Goal: Task Accomplishment & Management: Manage account settings

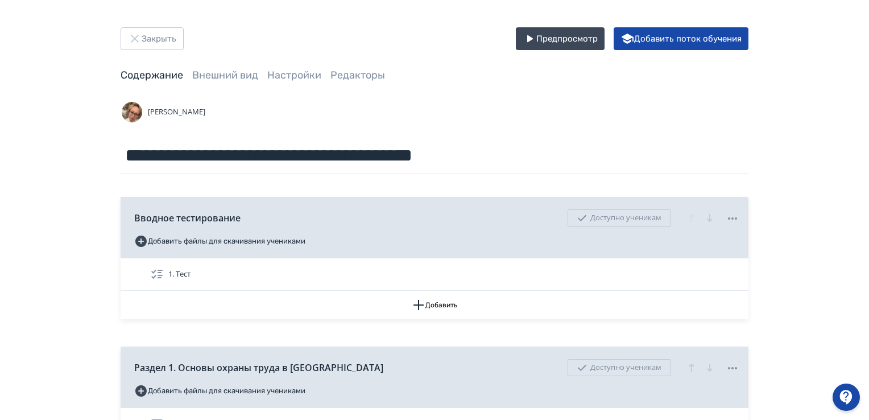
click at [245, 103] on div "[PERSON_NAME]" at bounding box center [435, 112] width 628 height 23
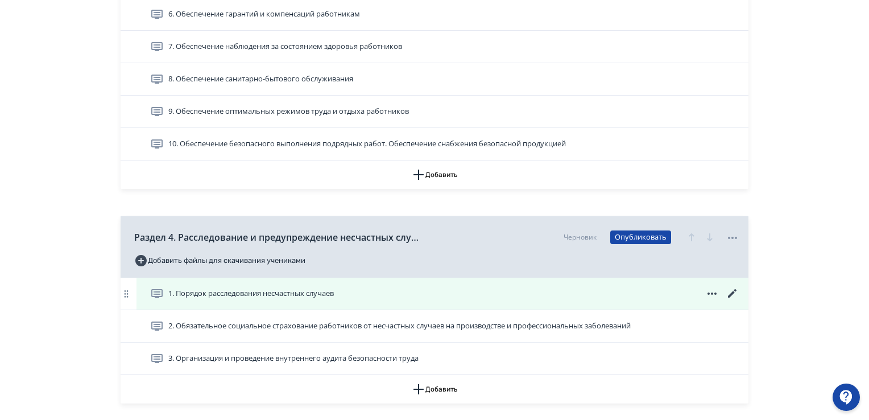
scroll to position [788, 0]
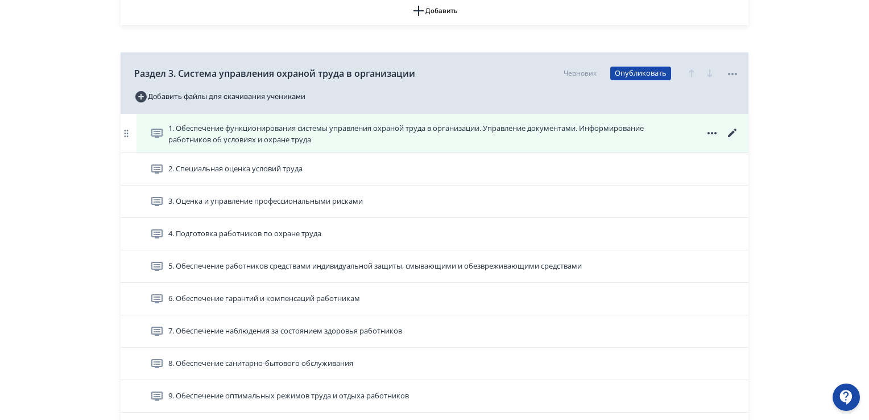
click at [429, 124] on span "1. Обеспечение функционирования системы управления охраной труда в организации.…" at bounding box center [424, 133] width 512 height 20
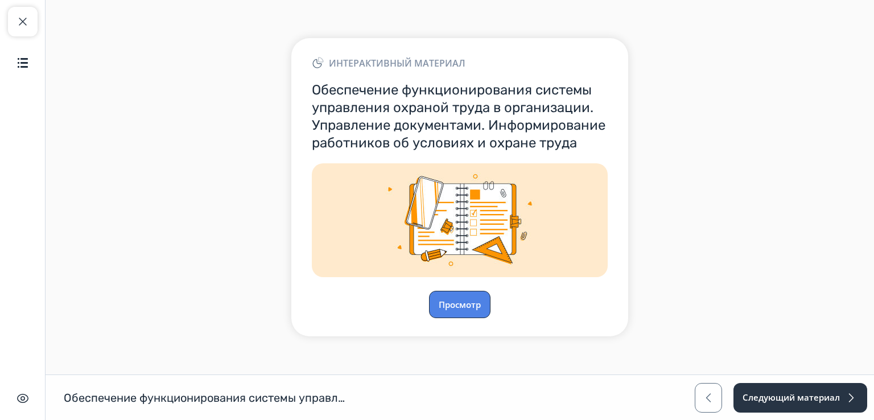
click at [468, 304] on button "Просмотр" at bounding box center [459, 304] width 61 height 27
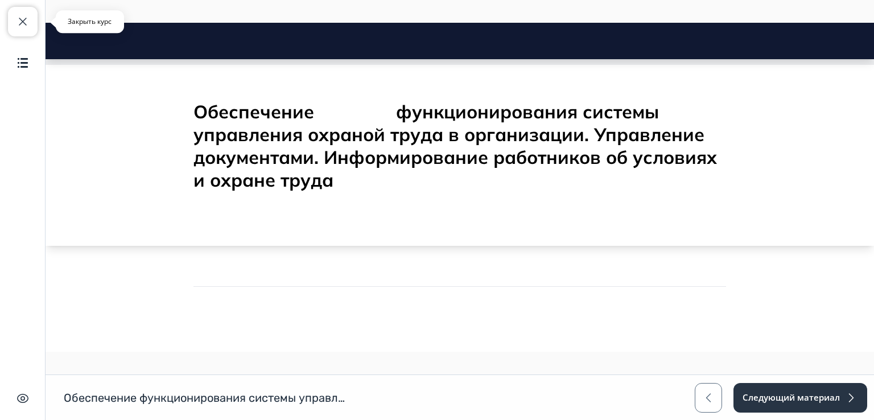
click at [18, 24] on span "button" at bounding box center [23, 22] width 14 height 14
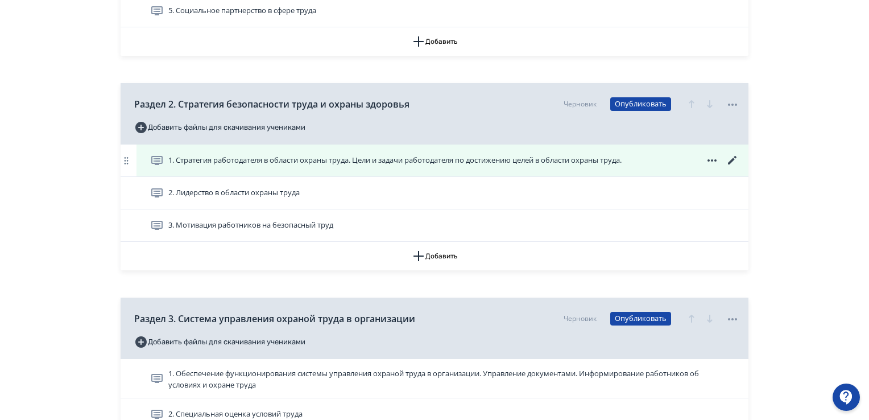
scroll to position [626, 0]
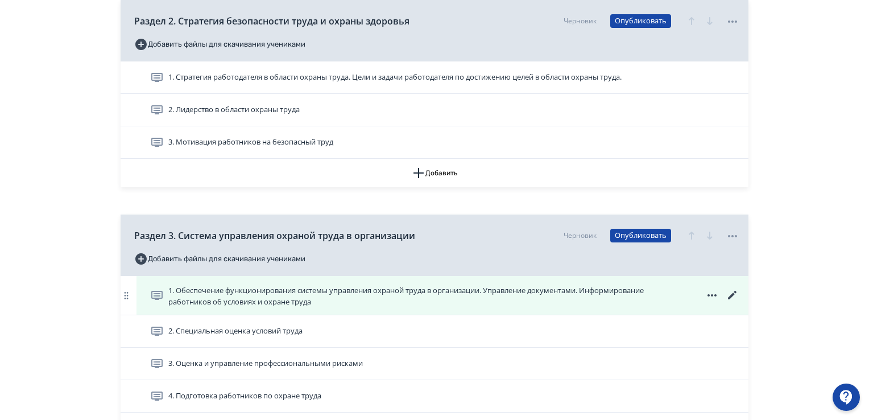
click at [728, 291] on icon at bounding box center [733, 296] width 14 height 14
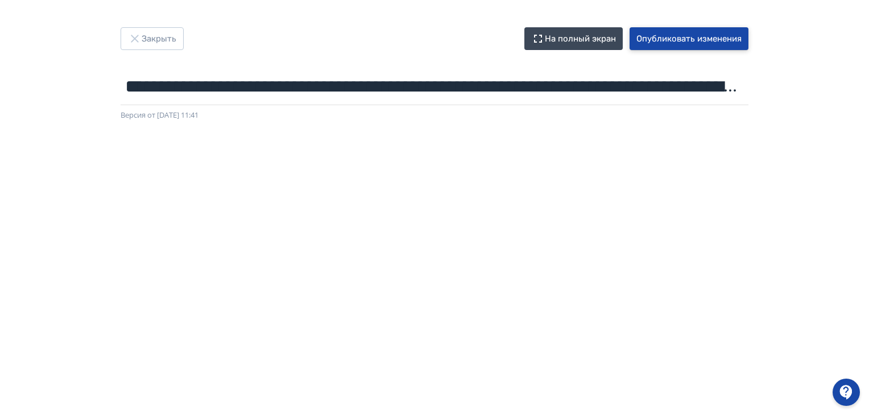
click at [676, 39] on button "Опубликовать изменения" at bounding box center [689, 38] width 119 height 23
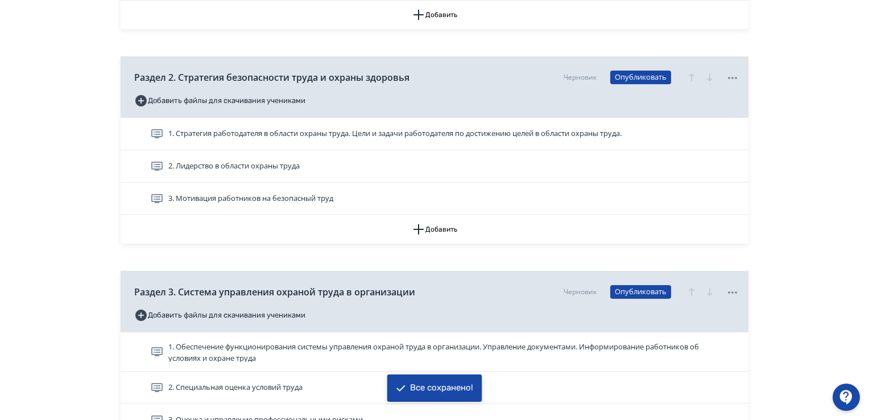
scroll to position [626, 0]
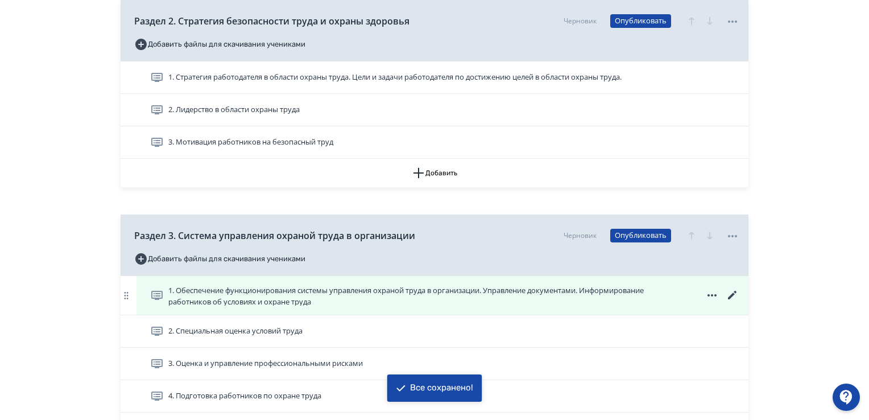
click at [210, 301] on span "1. Обеспечение функционирования системы управления охраной труда в организации.…" at bounding box center [424, 295] width 512 height 20
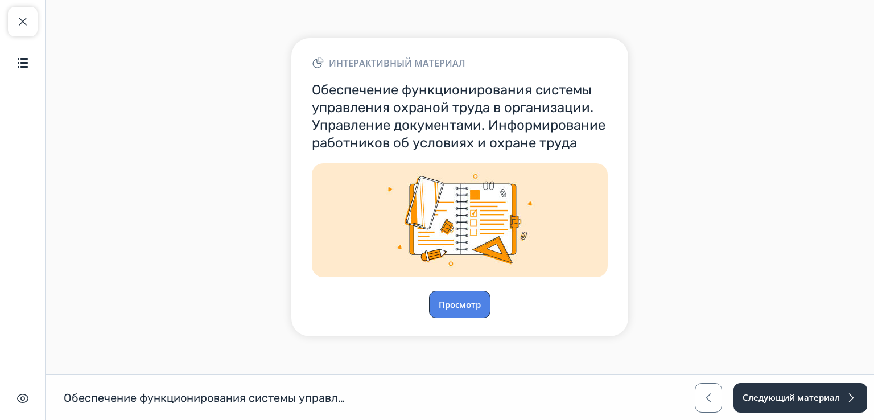
click at [469, 303] on button "Просмотр" at bounding box center [459, 304] width 61 height 27
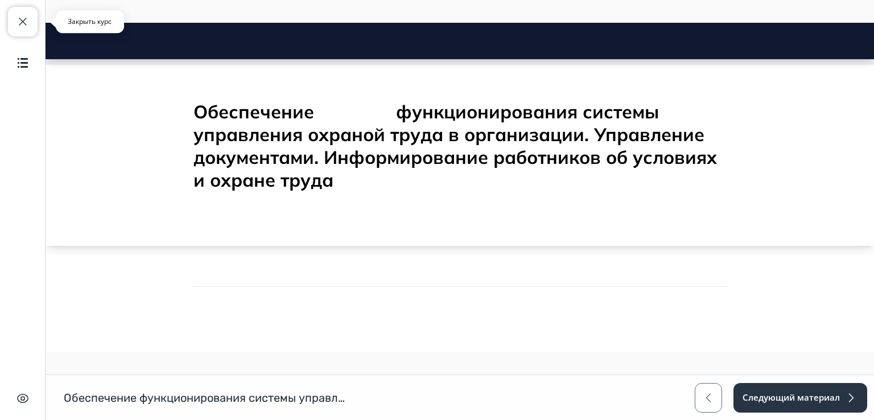
click at [19, 18] on span "button" at bounding box center [23, 22] width 14 height 14
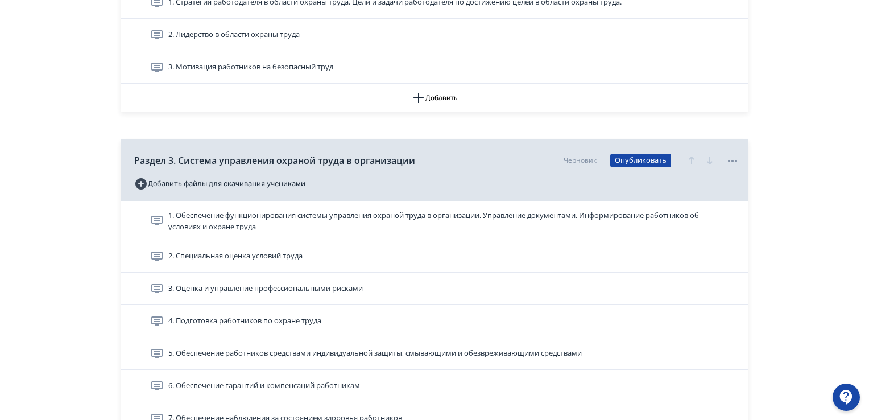
scroll to position [797, 0]
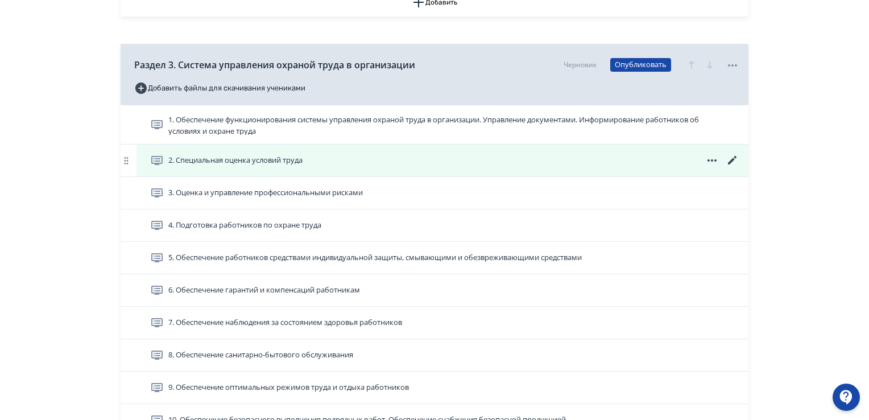
click at [735, 158] on icon at bounding box center [733, 161] width 14 height 14
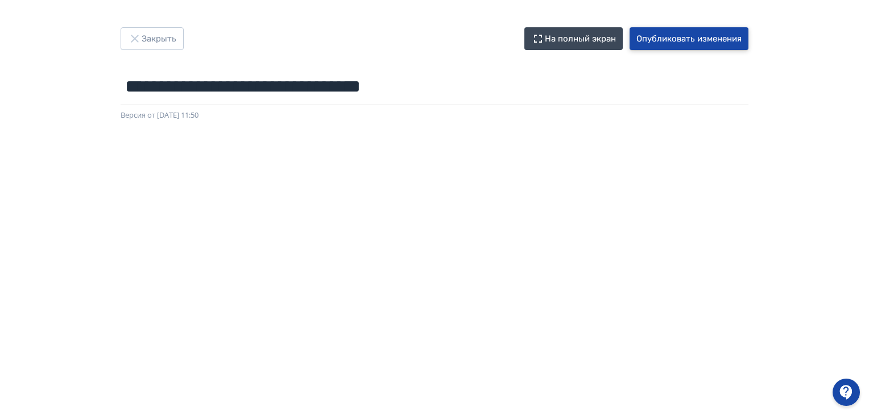
click at [692, 36] on button "Опубликовать изменения" at bounding box center [689, 38] width 119 height 23
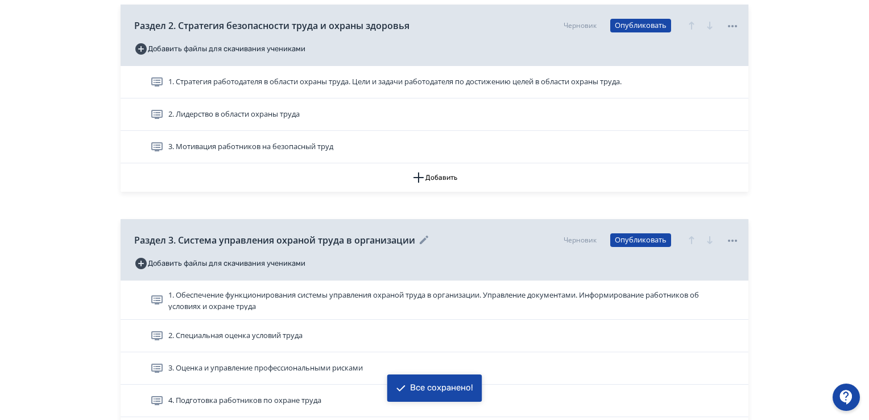
scroll to position [683, 0]
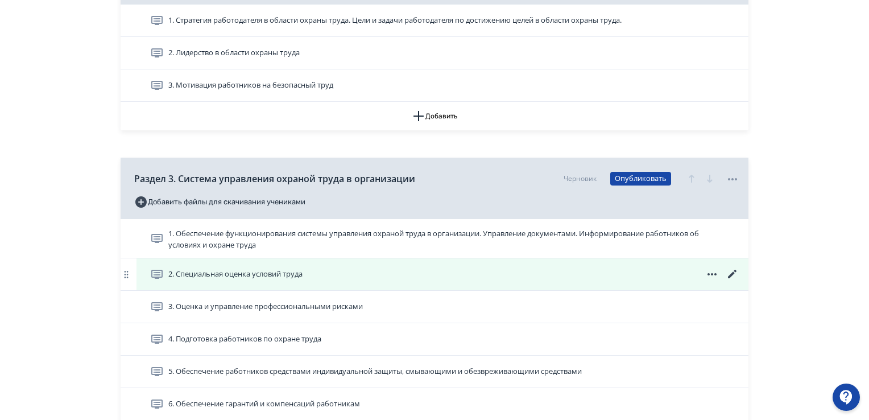
click at [734, 270] on icon at bounding box center [733, 274] width 14 height 14
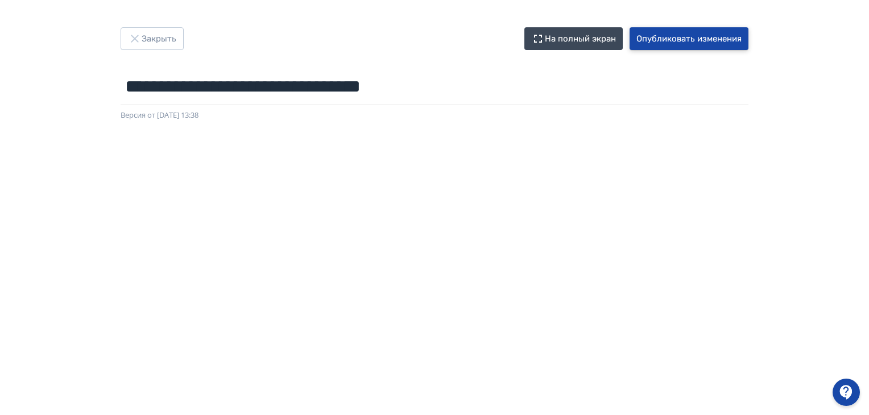
click at [714, 39] on button "Опубликовать изменения" at bounding box center [689, 38] width 119 height 23
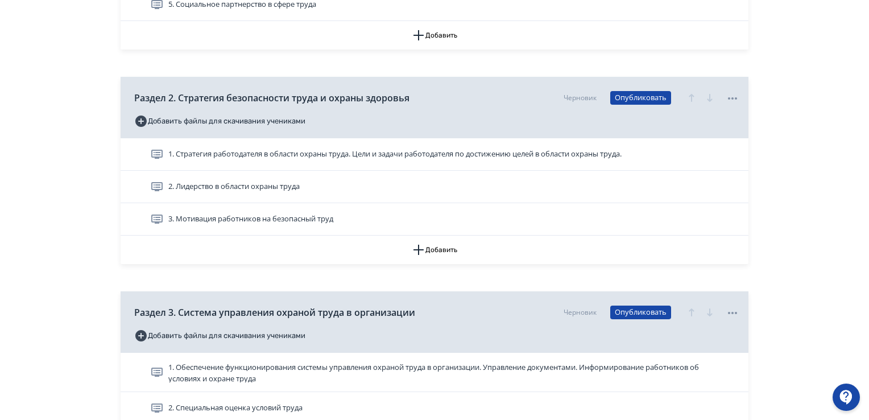
scroll to position [569, 0]
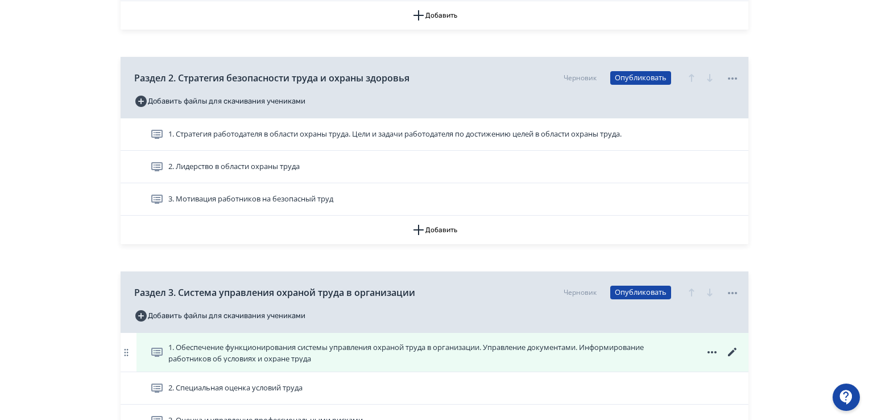
click at [323, 348] on span "1. Обеспечение функционирования системы управления охраной труда в организации.…" at bounding box center [424, 352] width 512 height 20
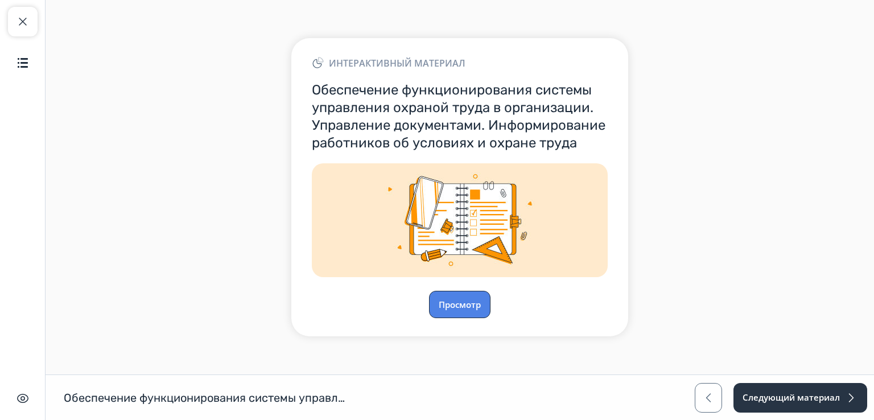
click at [448, 310] on button "Просмотр" at bounding box center [459, 304] width 61 height 27
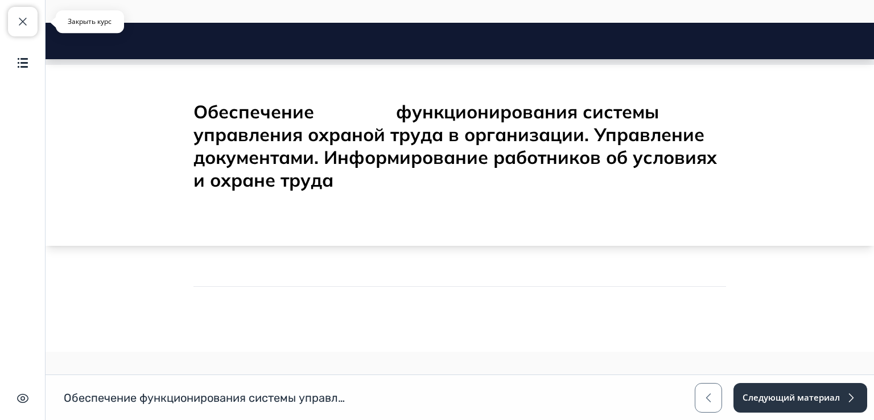
click at [20, 26] on span "button" at bounding box center [23, 22] width 14 height 14
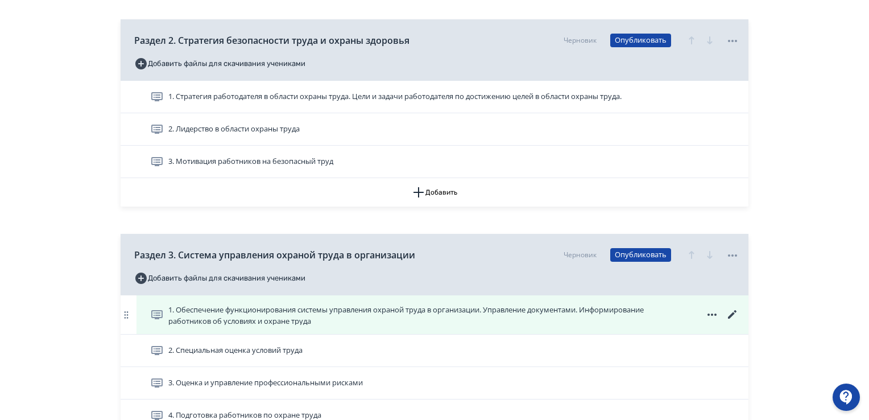
scroll to position [626, 0]
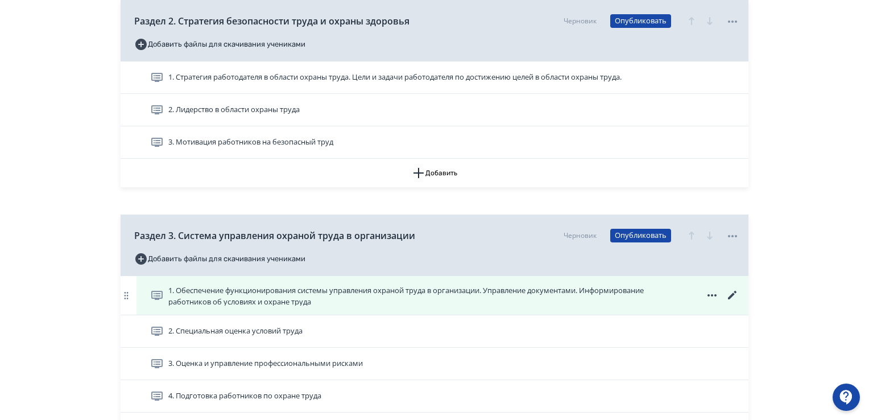
click at [733, 292] on icon at bounding box center [732, 295] width 9 height 9
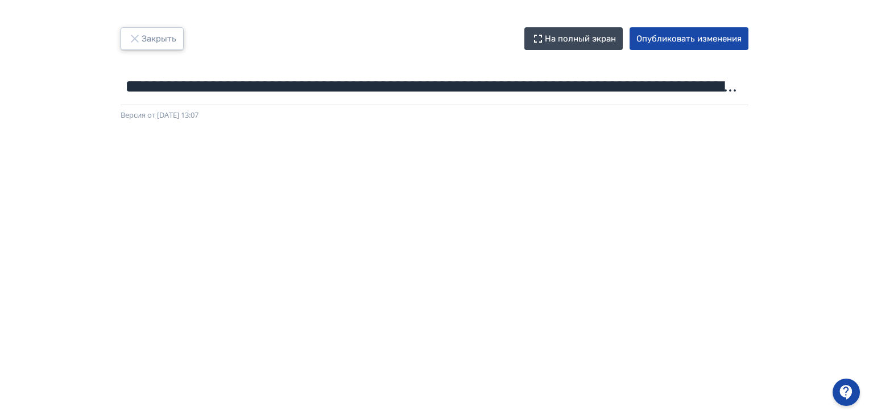
click at [157, 35] on button "Закрыть" at bounding box center [152, 38] width 63 height 23
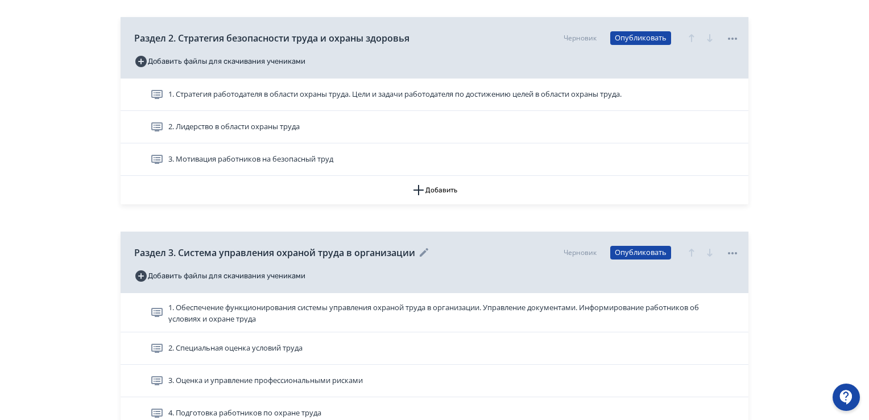
scroll to position [683, 0]
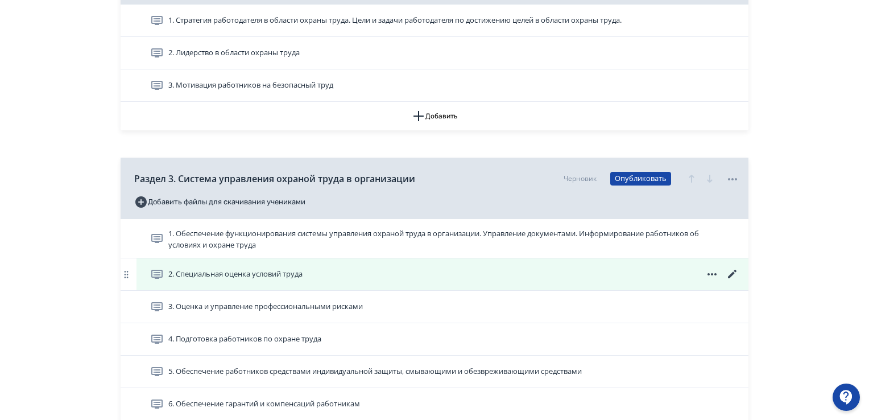
click at [273, 281] on div "2. Специальная оценка условий труда" at bounding box center [443, 274] width 612 height 32
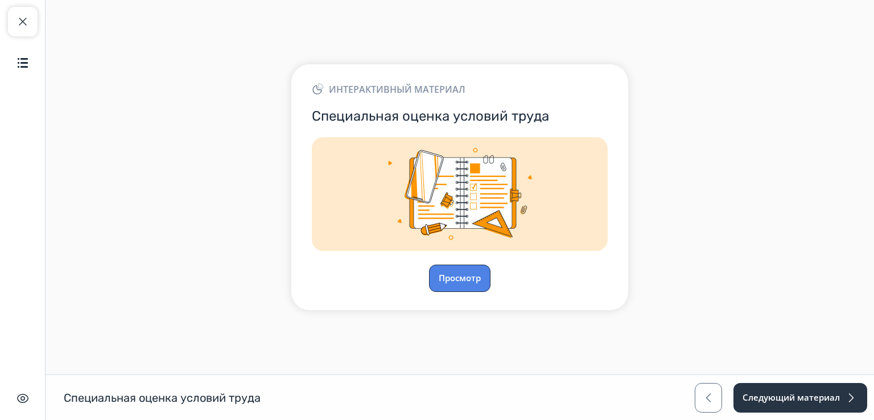
click at [487, 277] on button "Просмотр" at bounding box center [459, 278] width 61 height 27
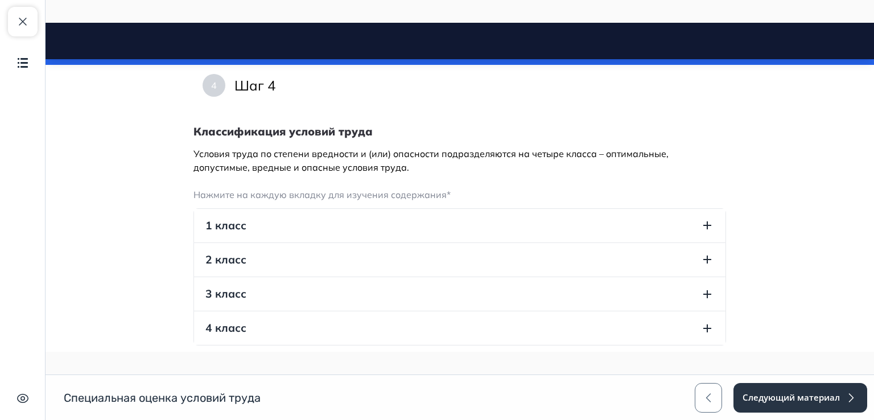
scroll to position [719, 0]
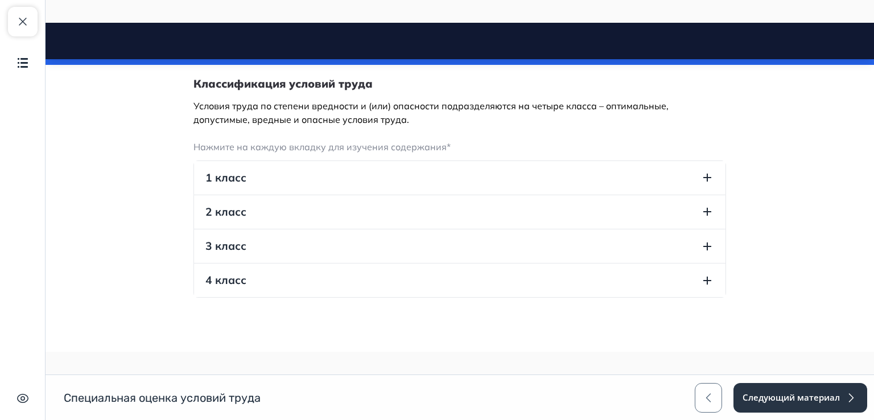
click at [704, 174] on icon "button" at bounding box center [707, 178] width 14 height 14
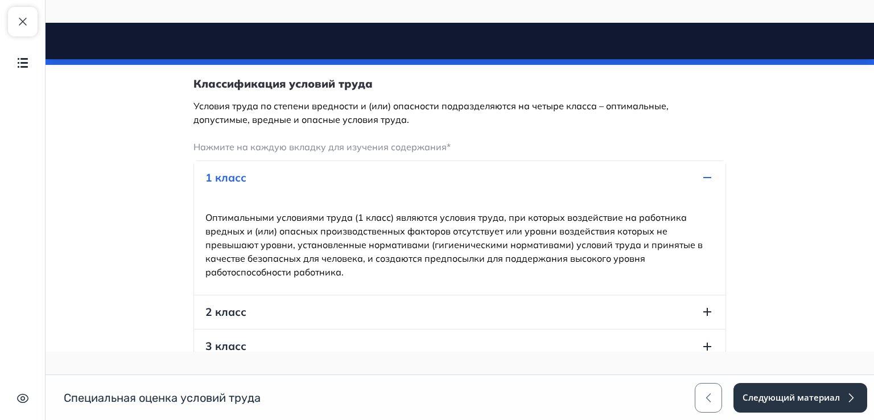
click at [704, 174] on icon "button" at bounding box center [707, 178] width 14 height 14
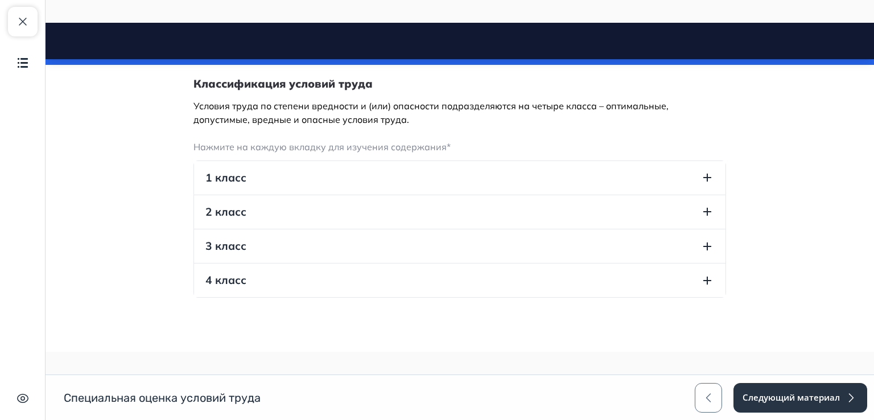
click at [707, 210] on icon "button" at bounding box center [707, 212] width 14 height 14
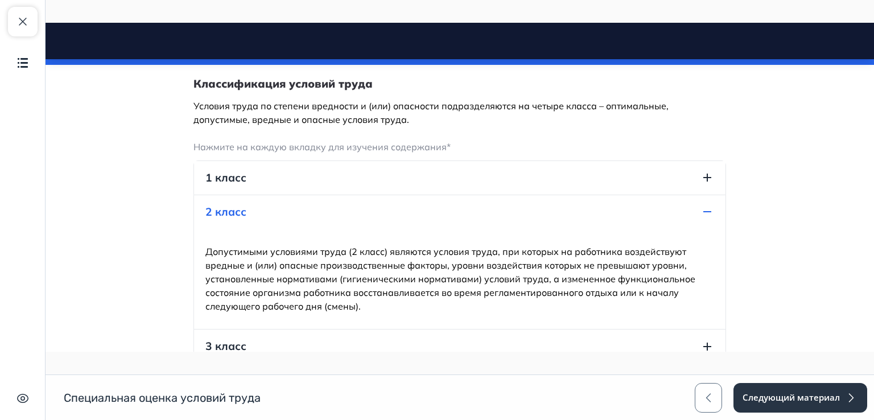
click at [707, 211] on icon "button" at bounding box center [707, 212] width 14 height 14
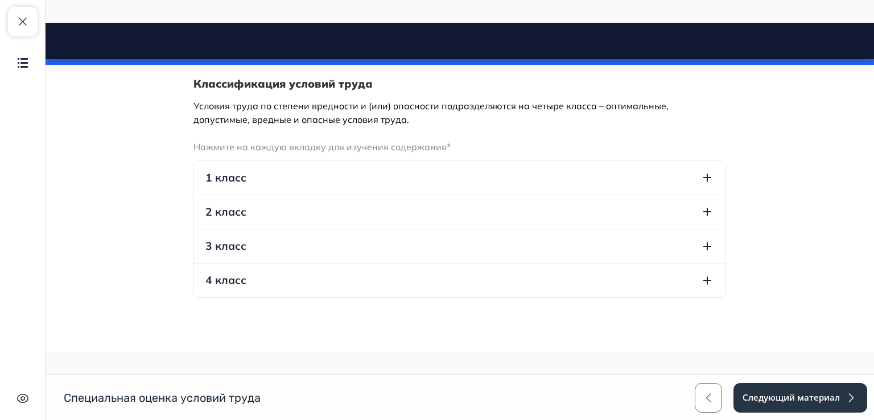
click at [707, 242] on icon "button" at bounding box center [707, 247] width 14 height 14
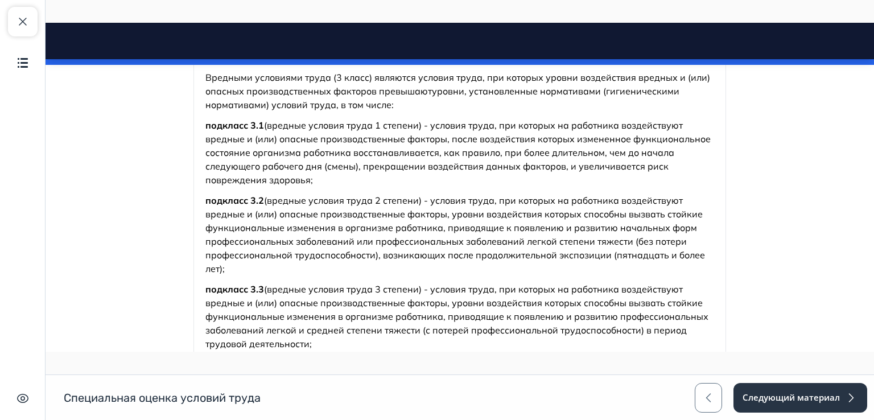
scroll to position [1004, 0]
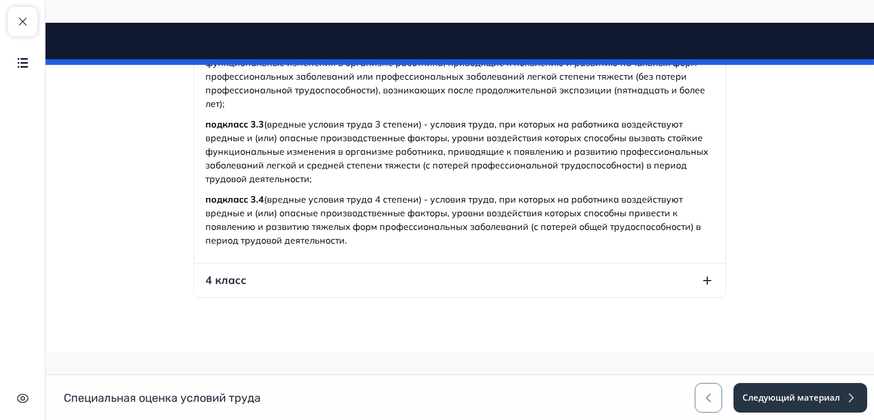
click at [693, 282] on button "4 класс" at bounding box center [459, 280] width 531 height 34
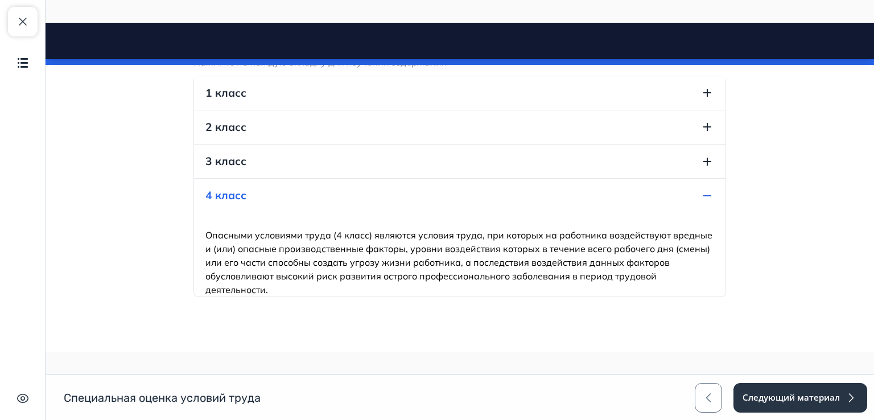
scroll to position [819, 0]
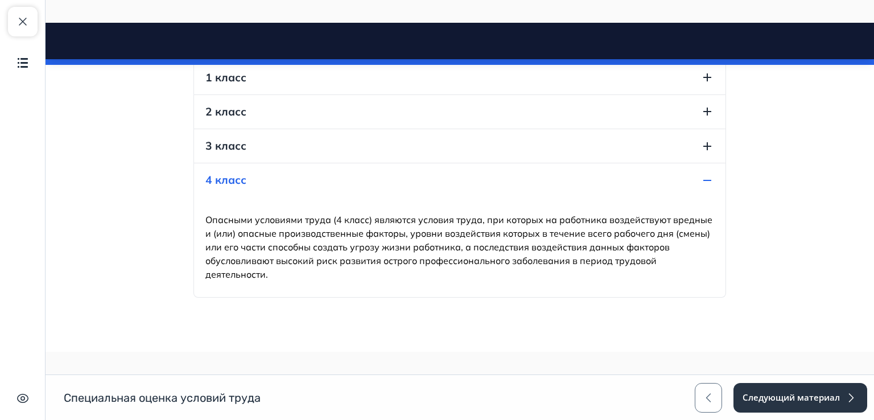
click at [693, 282] on div "Опасными условиями труда (4 класс) являются условия труда, при которых на работ…" at bounding box center [459, 247] width 531 height 100
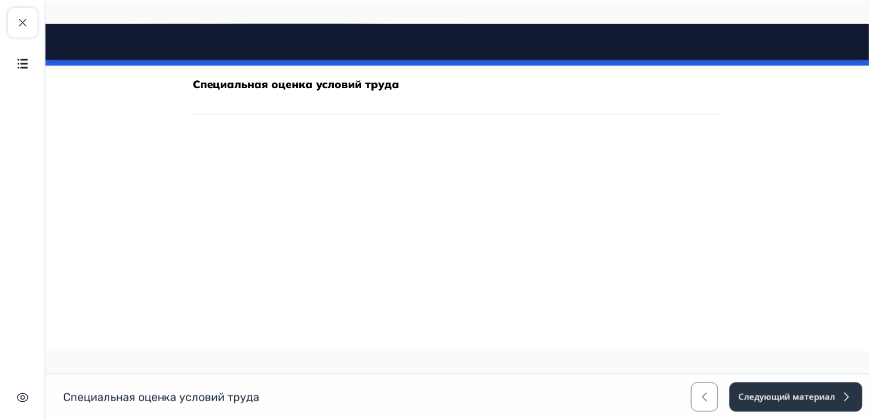
scroll to position [0, 0]
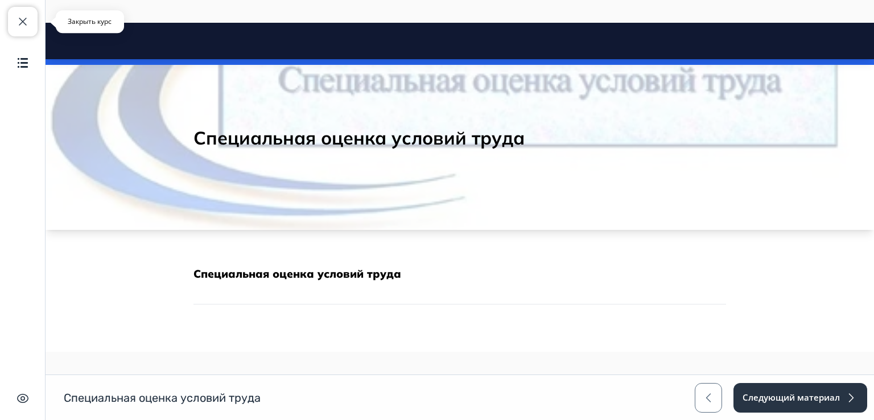
click at [24, 26] on span "button" at bounding box center [23, 22] width 14 height 14
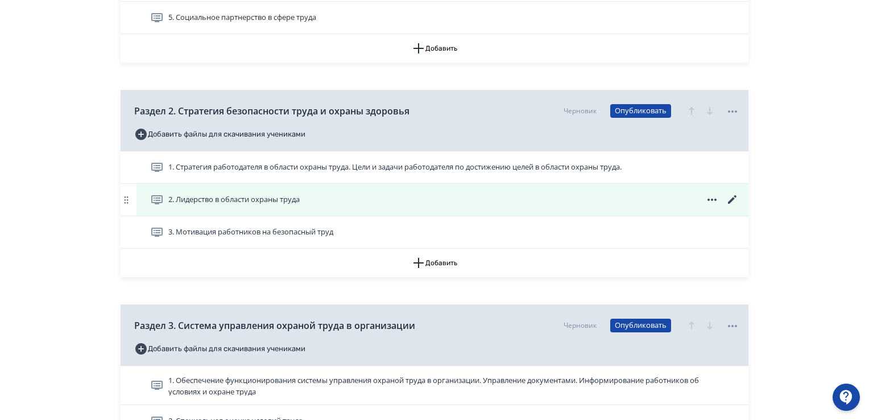
scroll to position [626, 0]
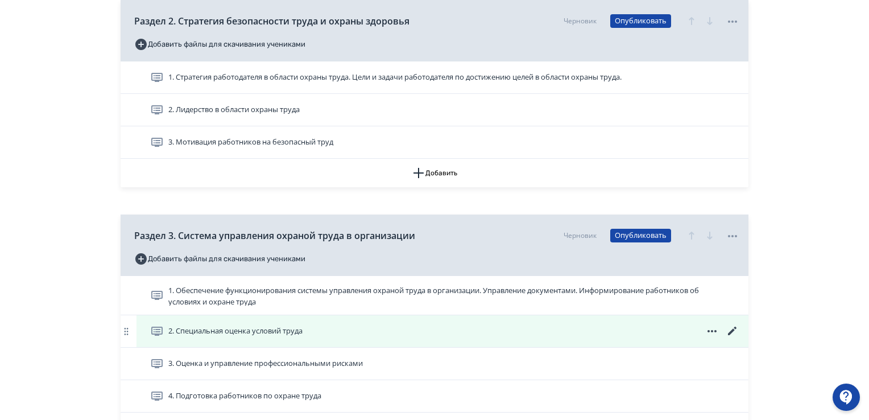
click at [737, 327] on icon at bounding box center [733, 331] width 14 height 14
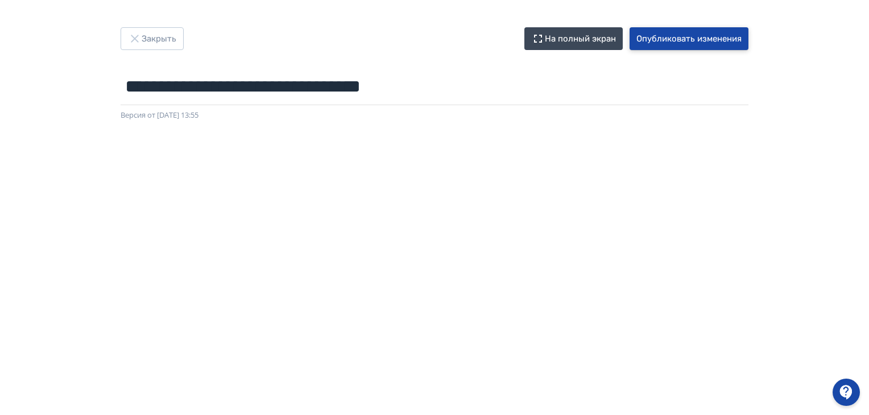
click at [683, 39] on button "Опубликовать изменения" at bounding box center [689, 38] width 119 height 23
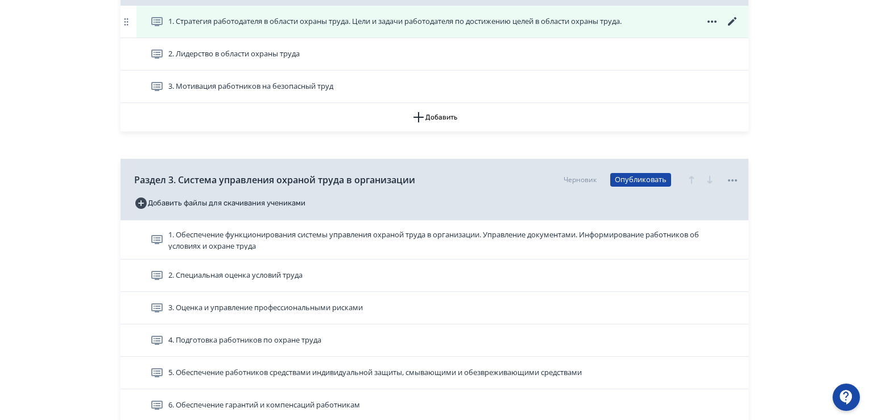
scroll to position [683, 0]
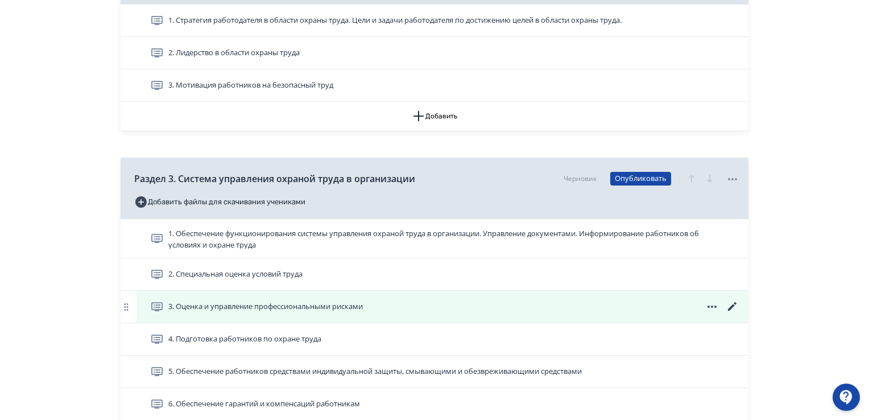
click at [734, 308] on icon at bounding box center [733, 307] width 14 height 14
